Goal: Information Seeking & Learning: Understand process/instructions

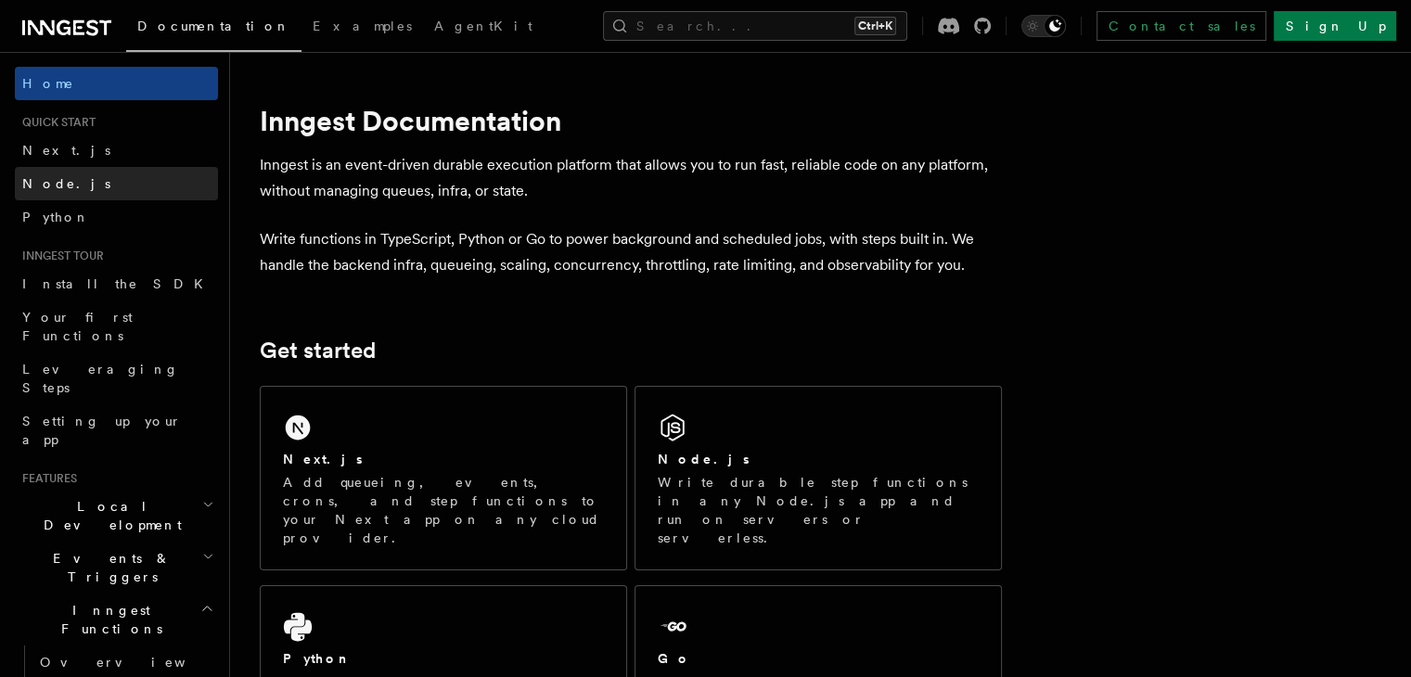
click at [78, 198] on link "Node.js" at bounding box center [116, 183] width 203 height 33
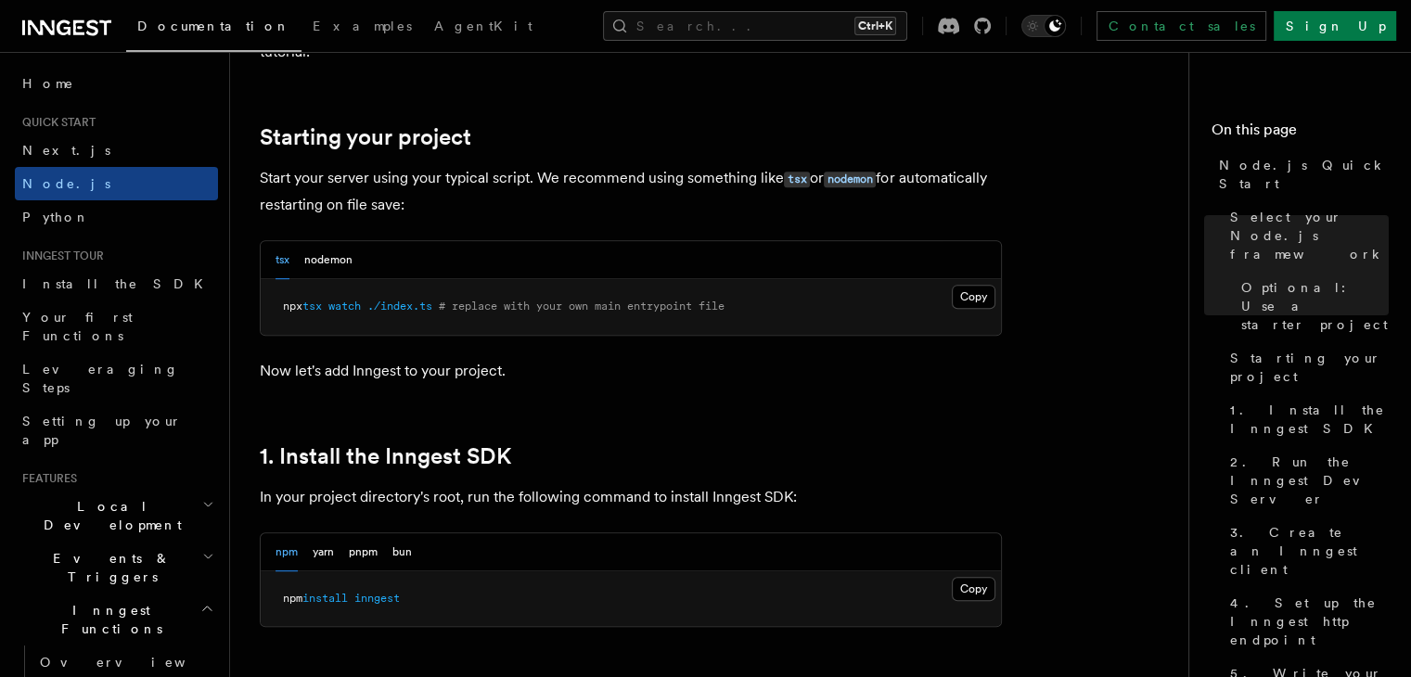
scroll to position [927, 0]
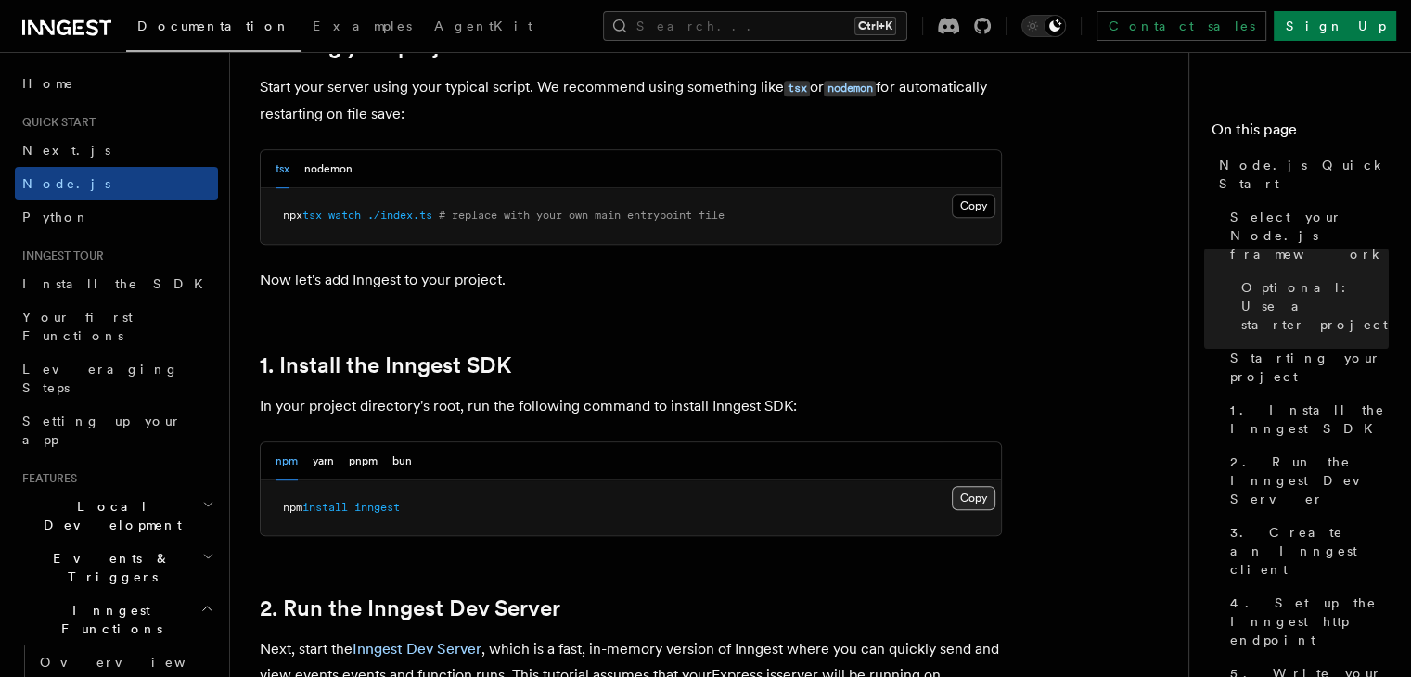
click at [965, 501] on button "Copy Copied" at bounding box center [973, 498] width 44 height 24
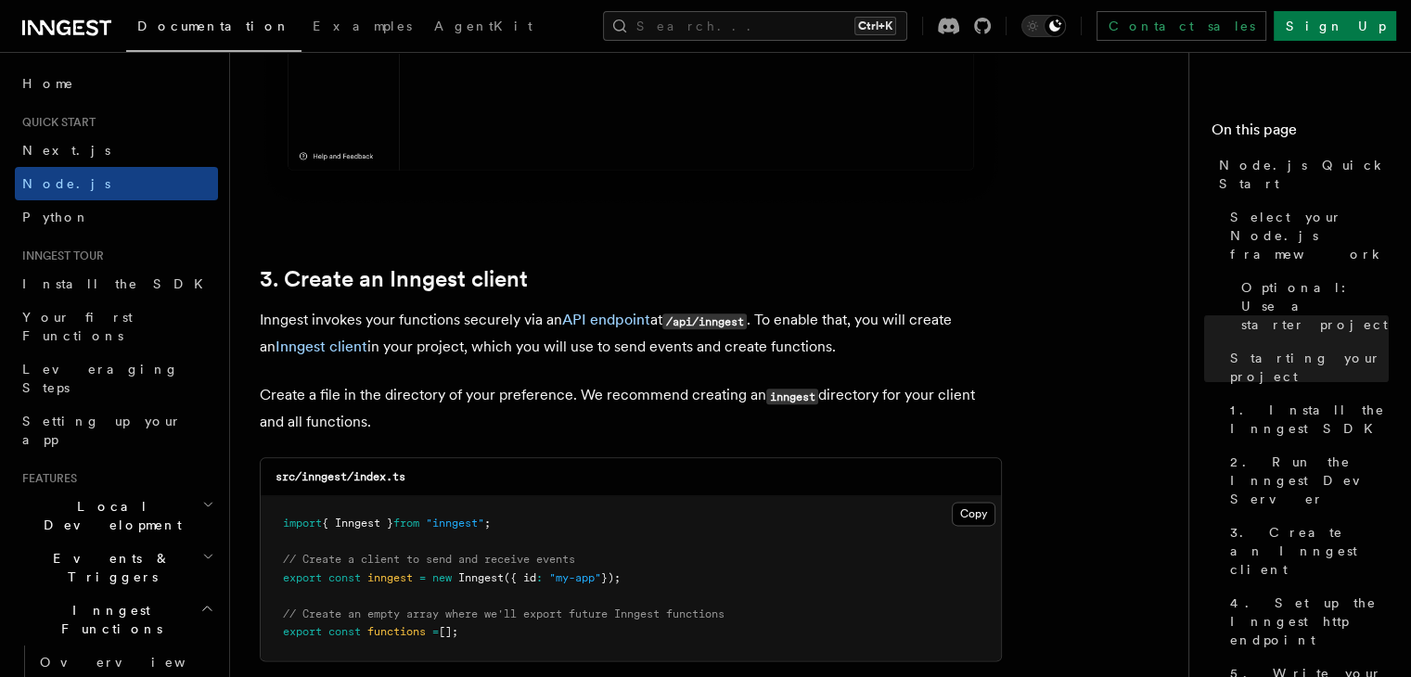
scroll to position [2226, 0]
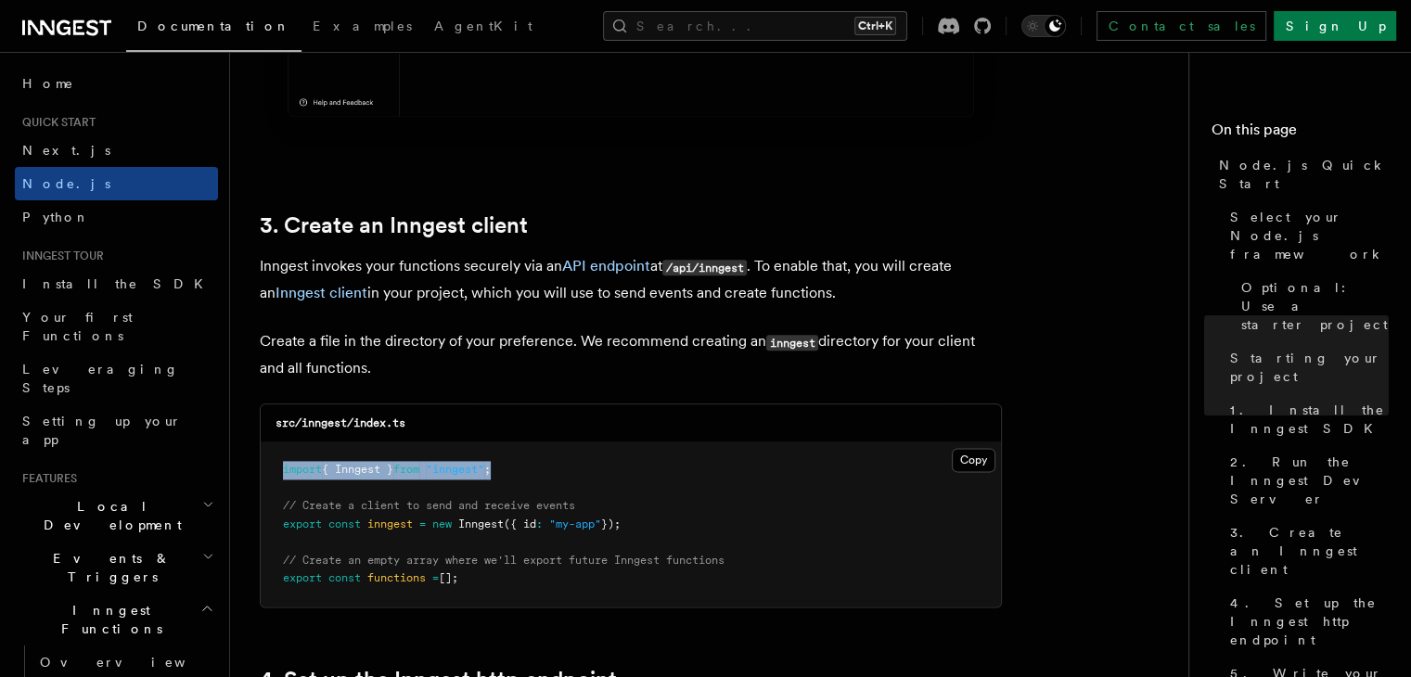
drag, startPoint x: 544, startPoint y: 465, endPoint x: 267, endPoint y: 479, distance: 277.6
click at [267, 479] on pre "import { Inngest } from "inngest" ; // Create a client to send and receive even…" at bounding box center [631, 524] width 740 height 164
copy span "import { Inngest } from "inngest" ;"
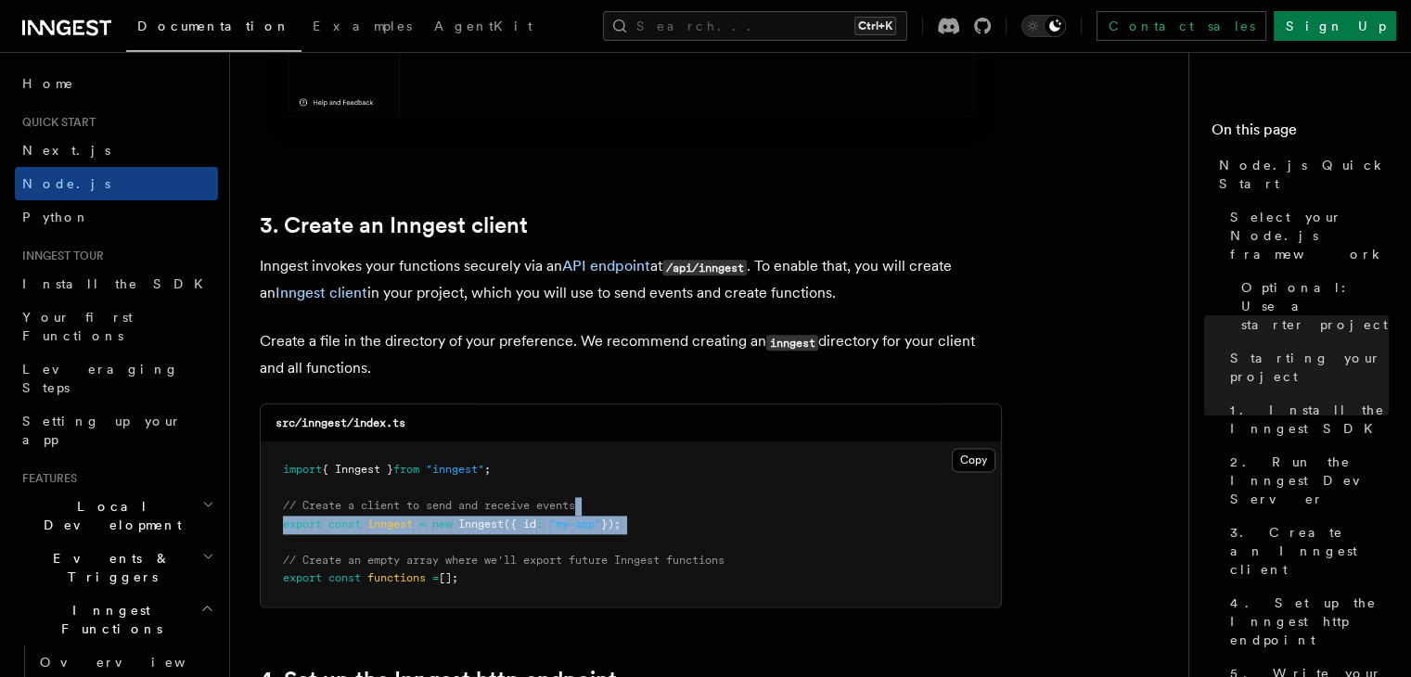
drag, startPoint x: 666, startPoint y: 516, endPoint x: 251, endPoint y: 544, distance: 415.5
click at [689, 532] on pre "import { Inngest } from "inngest" ; // Create a client to send and receive even…" at bounding box center [631, 524] width 740 height 164
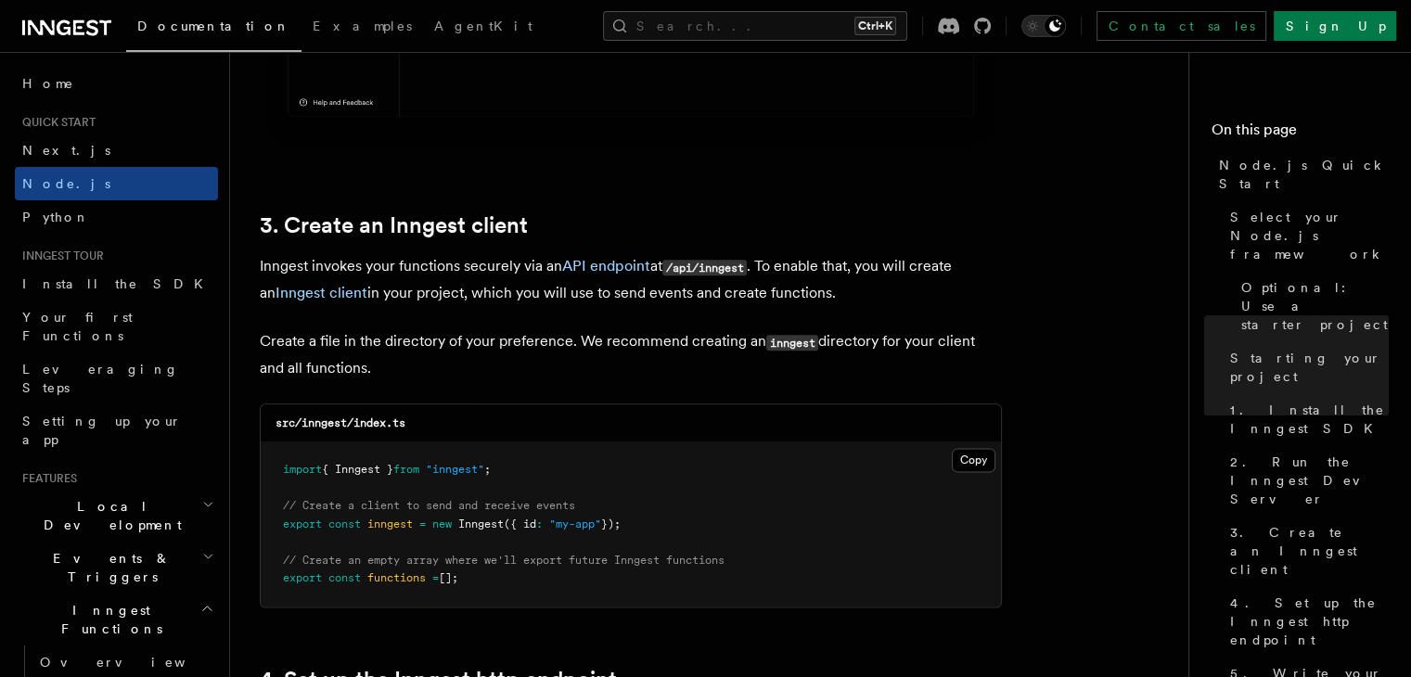
drag, startPoint x: 657, startPoint y: 528, endPoint x: 261, endPoint y: 528, distance: 396.0
copy span "export const inngest = new Inngest ({ id : "my-app" });"
drag, startPoint x: 482, startPoint y: 579, endPoint x: 239, endPoint y: 587, distance: 243.1
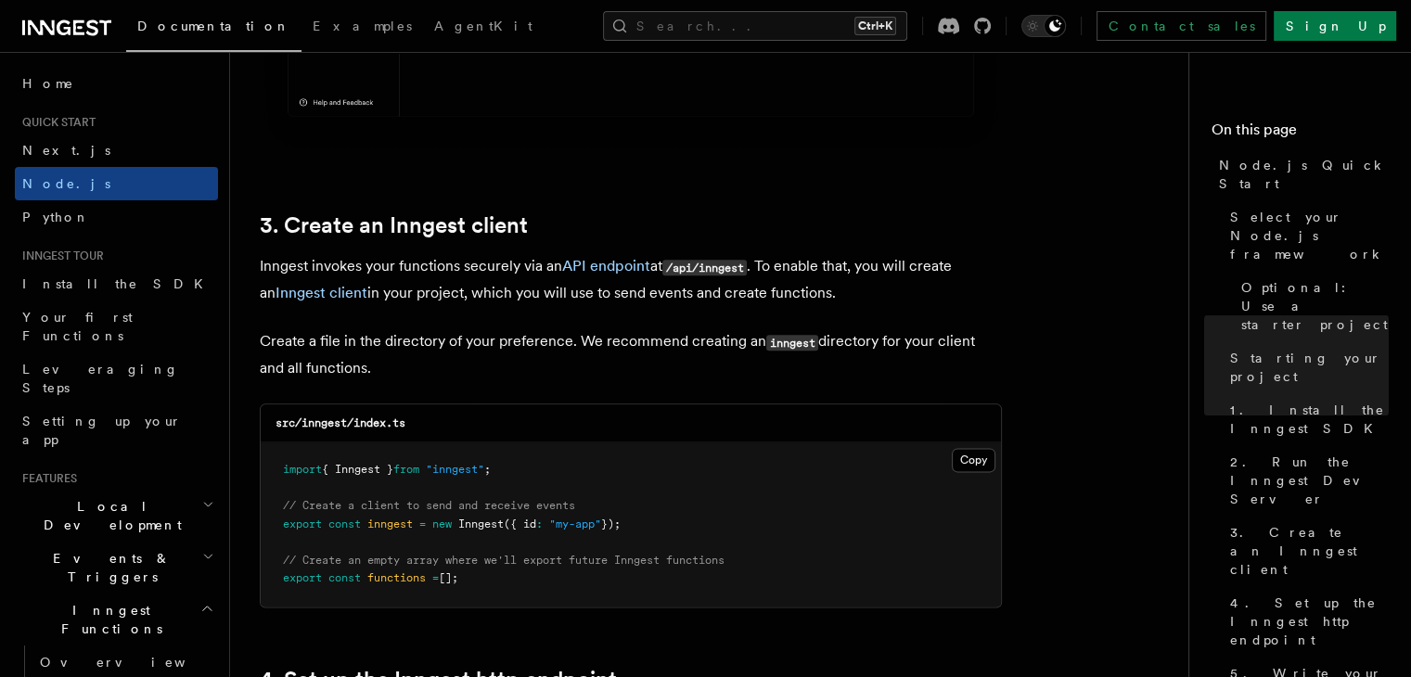
copy span "export const functions = [];"
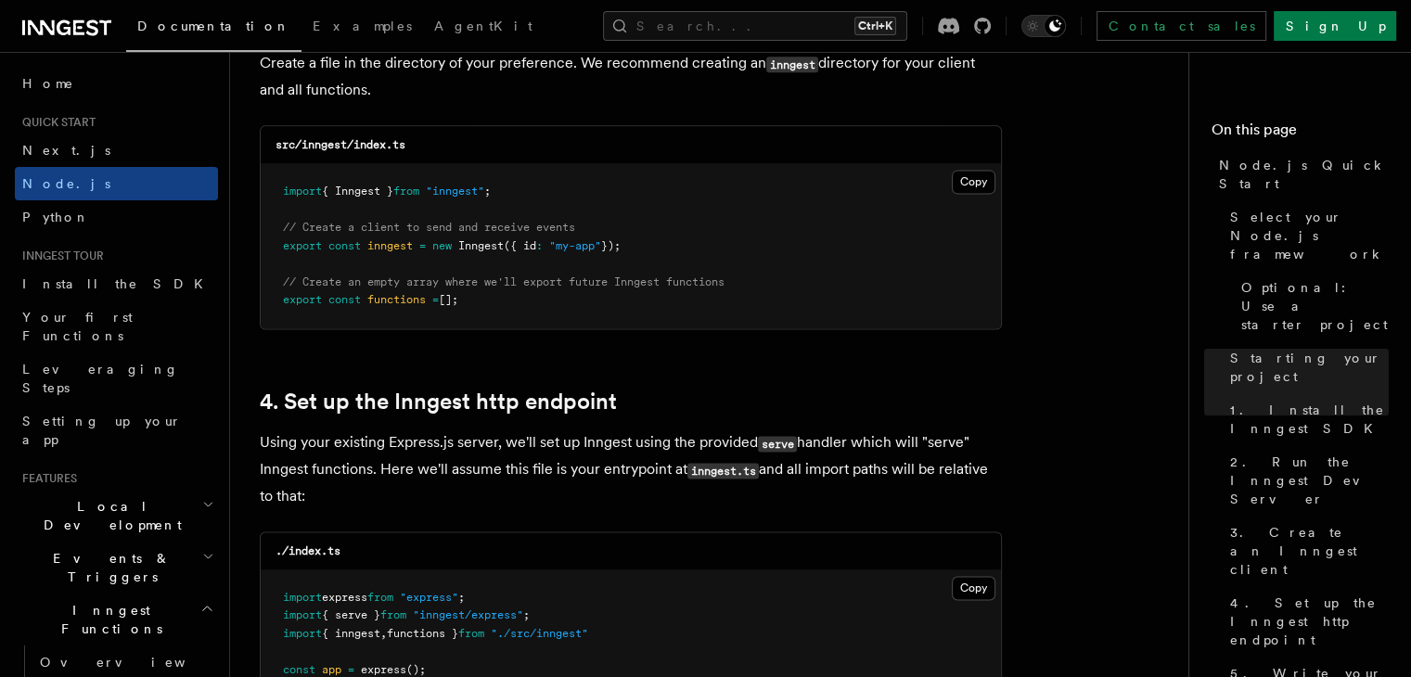
click at [793, 415] on h2 "4. Set up the Inngest http endpoint" at bounding box center [631, 402] width 742 height 26
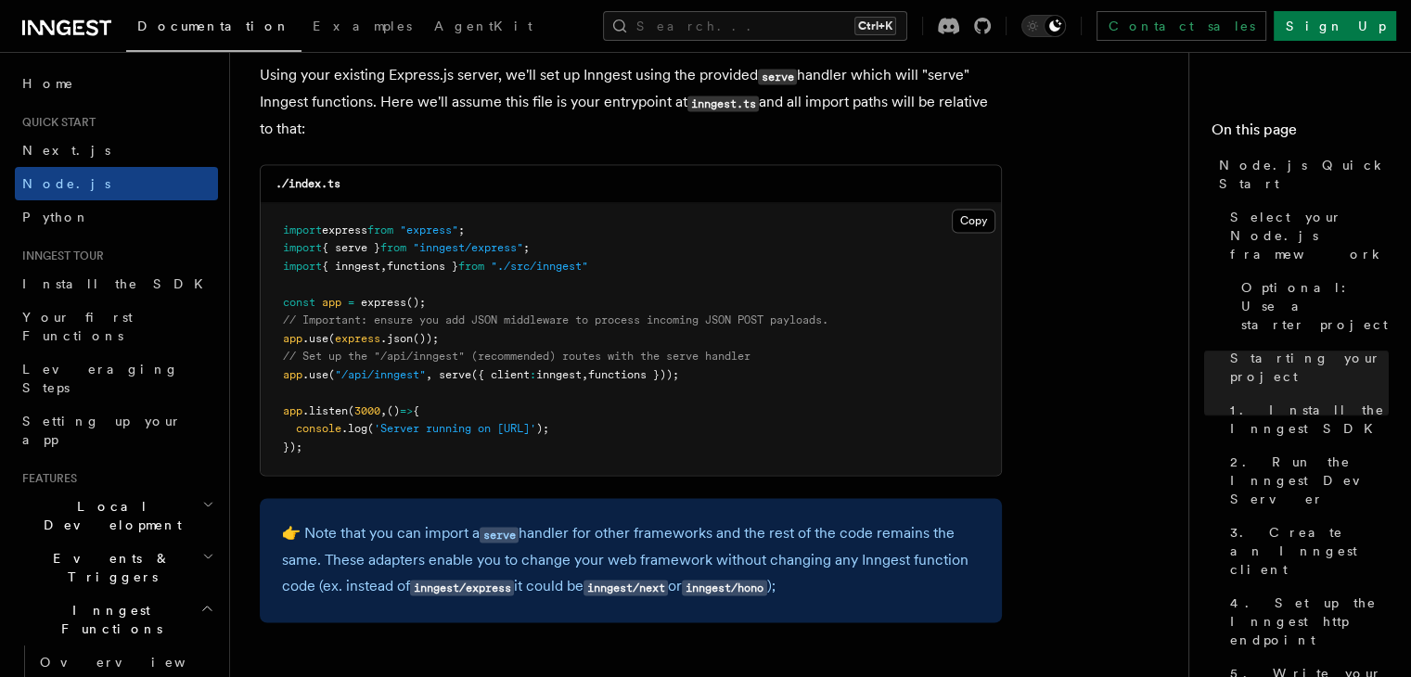
scroll to position [2875, 0]
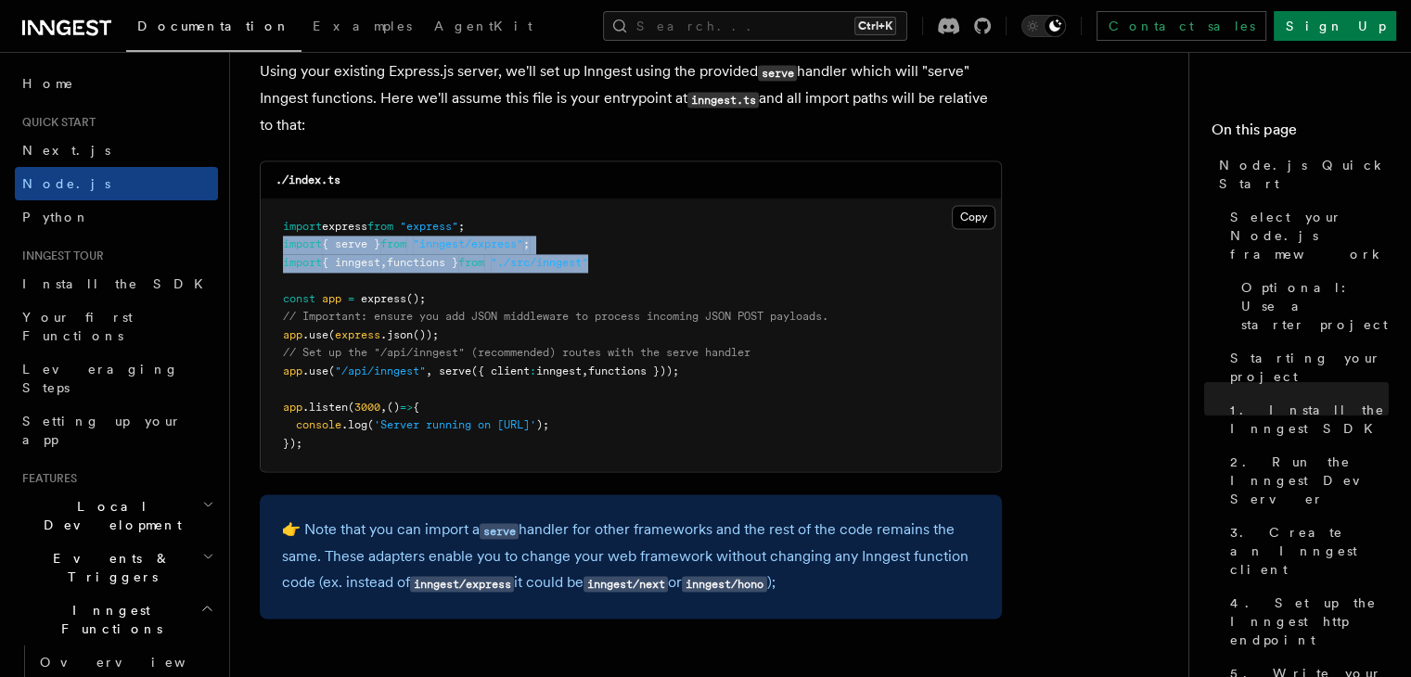
drag, startPoint x: 631, startPoint y: 268, endPoint x: 255, endPoint y: 247, distance: 376.2
copy code "import { serve } from "inngest/express" ; import { inngest , functions } from "…"
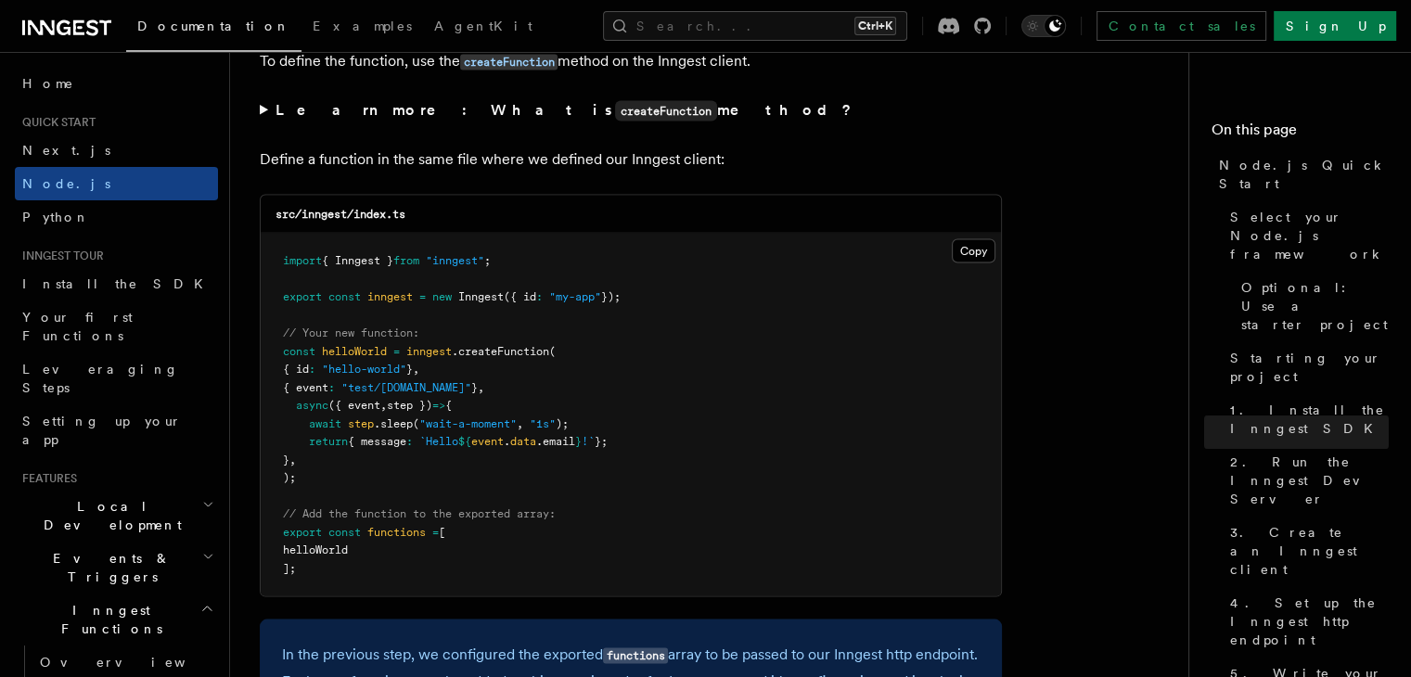
scroll to position [3617, 0]
